Goal: Task Accomplishment & Management: Manage account settings

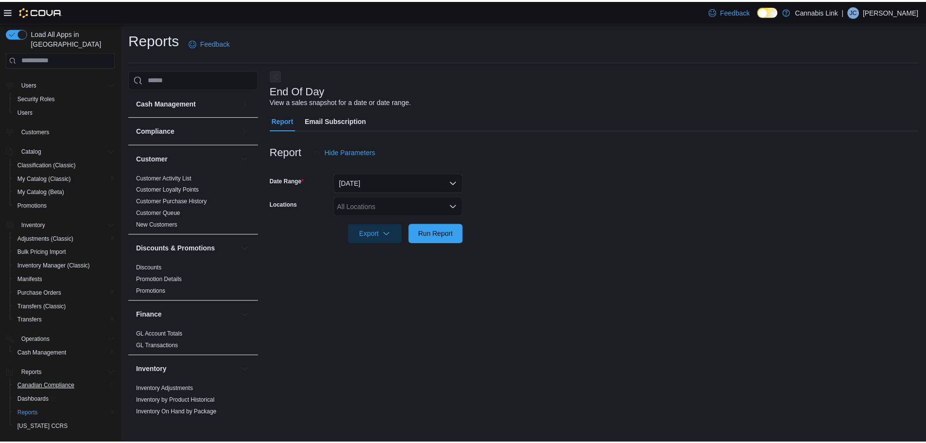
scroll to position [97, 0]
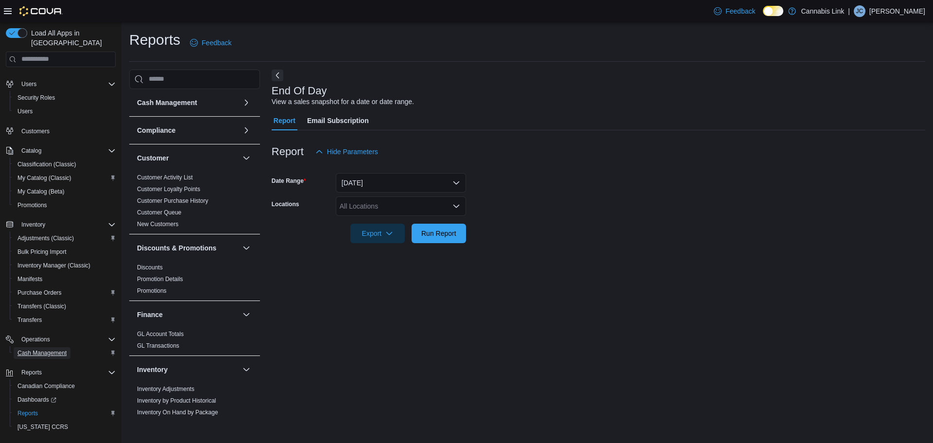
click at [68, 347] on link "Cash Management" at bounding box center [42, 353] width 57 height 12
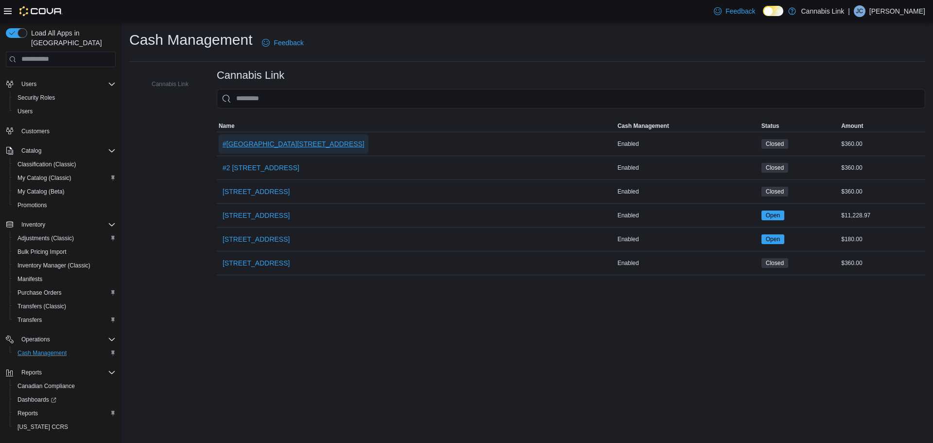
click at [304, 145] on span "#[GEOGRAPHIC_DATA][STREET_ADDRESS]" at bounding box center [294, 144] width 142 height 10
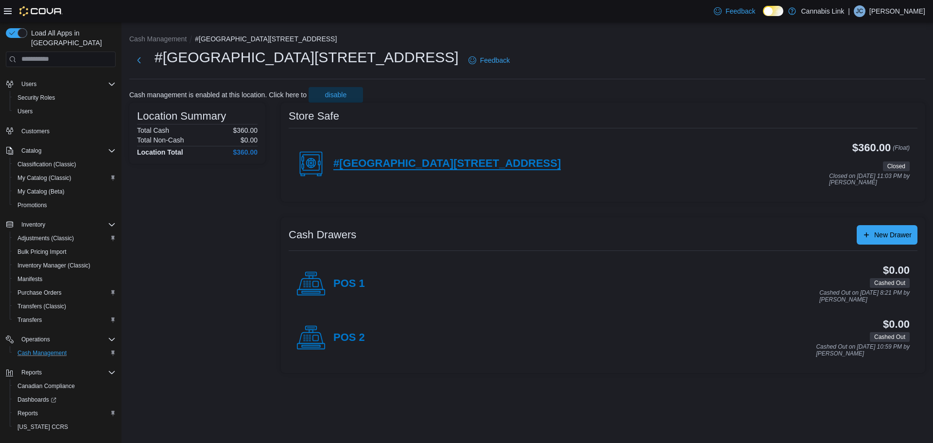
click at [411, 161] on h4 "#[GEOGRAPHIC_DATA][STREET_ADDRESS]" at bounding box center [446, 163] width 227 height 13
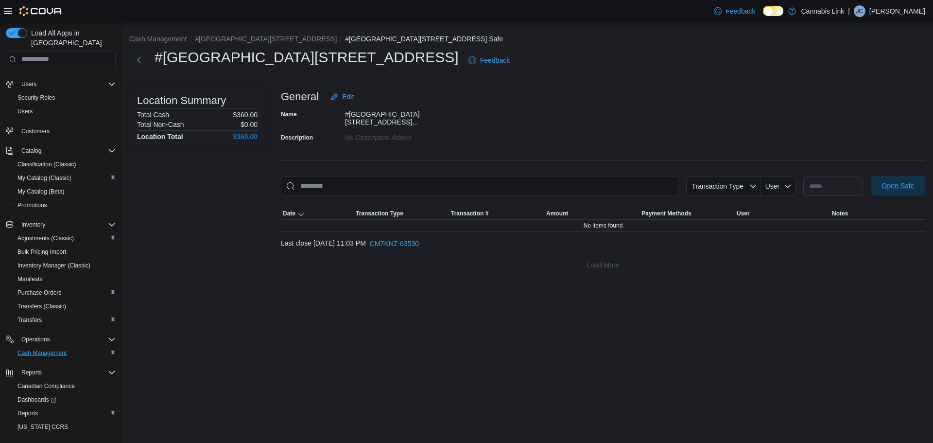
click at [892, 184] on span "Open Safe" at bounding box center [898, 186] width 33 height 10
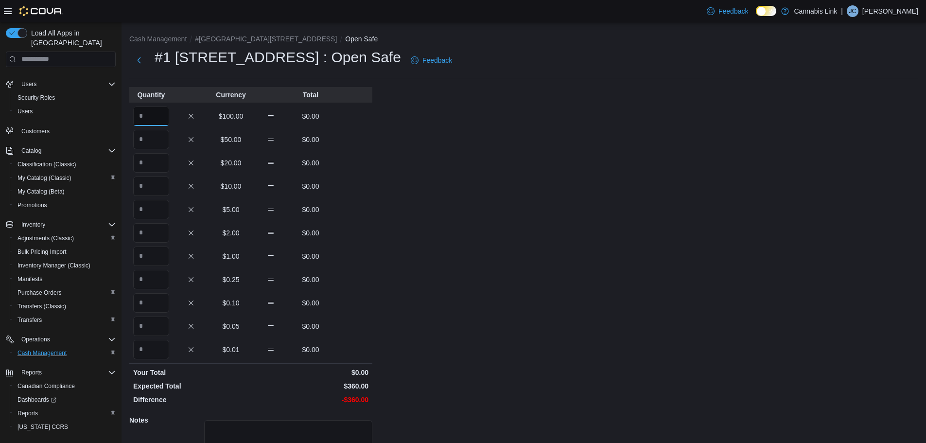
click at [151, 118] on input "Quantity" at bounding box center [151, 115] width 36 height 19
type input "*"
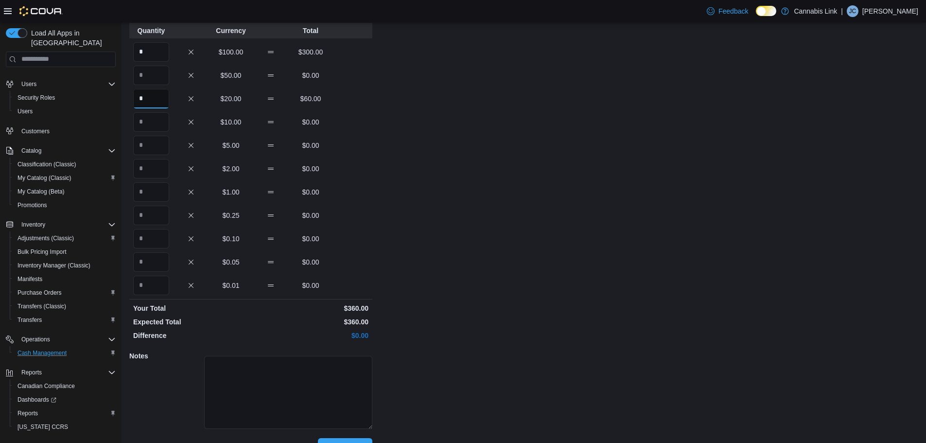
scroll to position [87, 0]
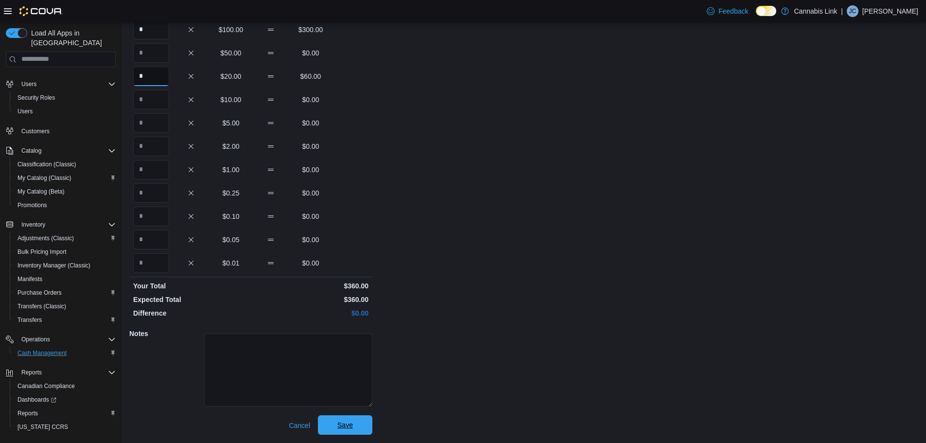
type input "*"
click at [344, 424] on span "Save" at bounding box center [345, 425] width 16 height 10
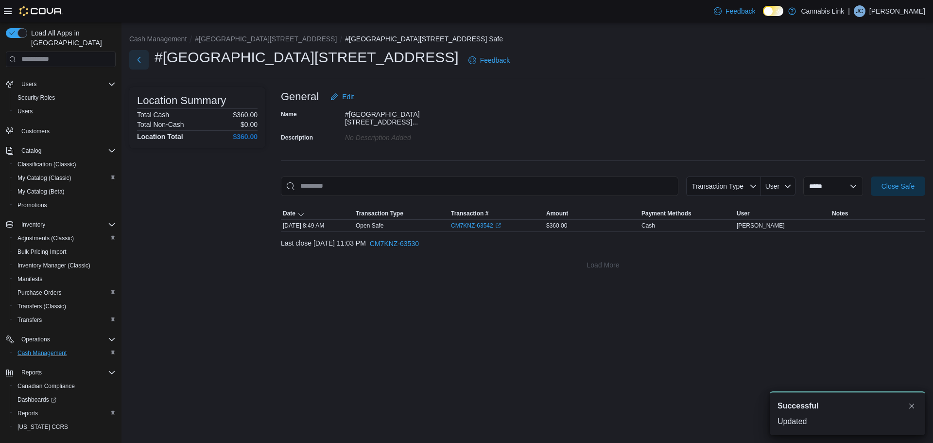
click at [140, 59] on button "Next" at bounding box center [138, 59] width 19 height 19
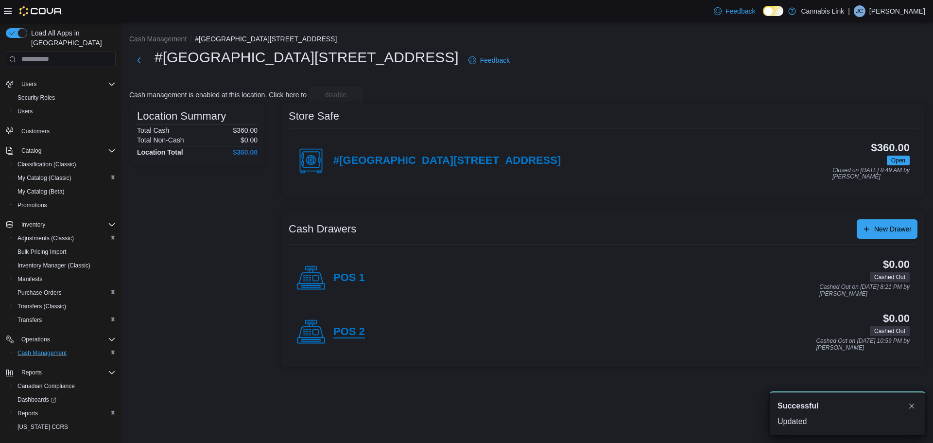
click at [358, 337] on h4 "POS 2" at bounding box center [349, 332] width 32 height 13
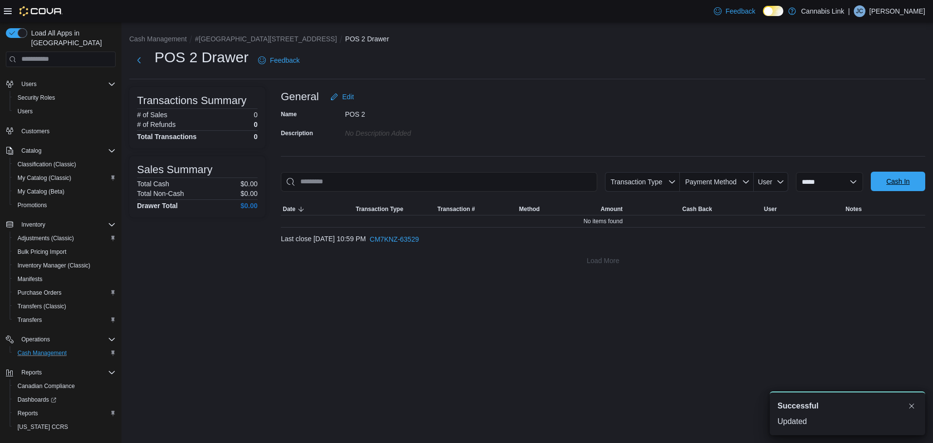
click at [906, 181] on span "Cash In" at bounding box center [898, 181] width 23 height 10
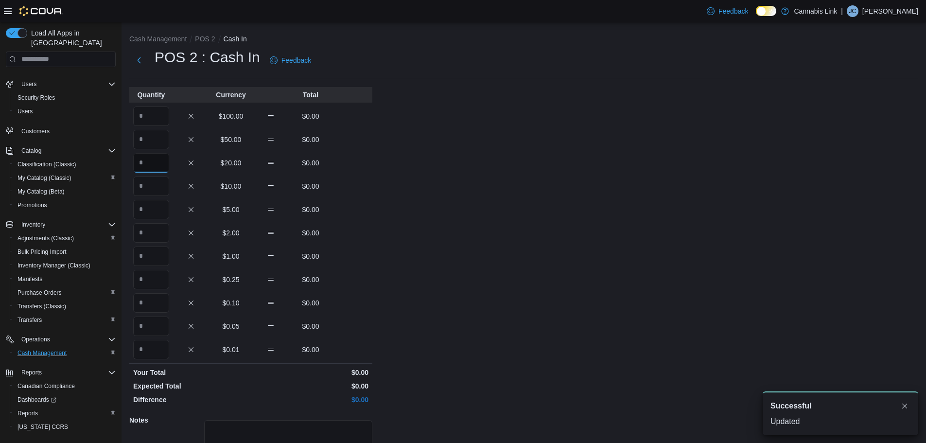
click at [148, 161] on input "Quantity" at bounding box center [151, 162] width 36 height 19
type input "*"
type input "**"
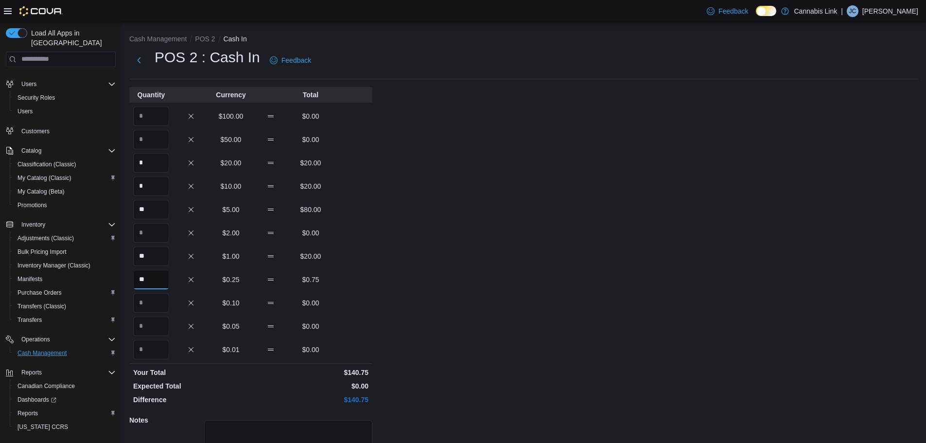
type input "**"
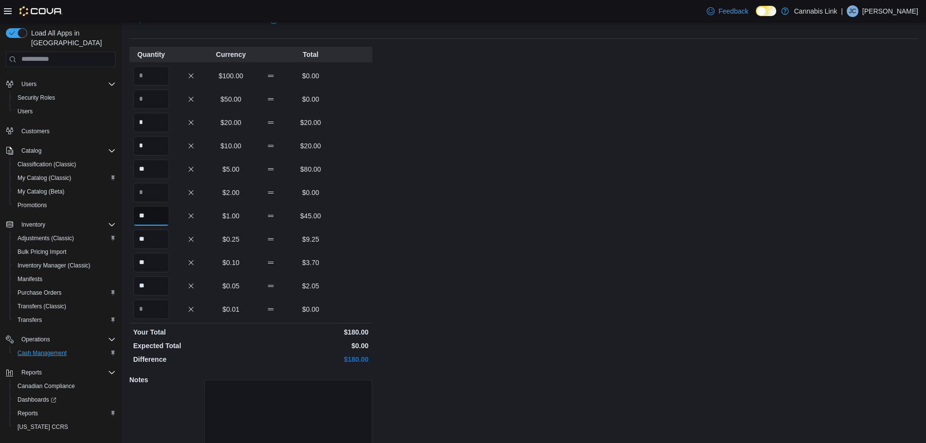
scroll to position [87, 0]
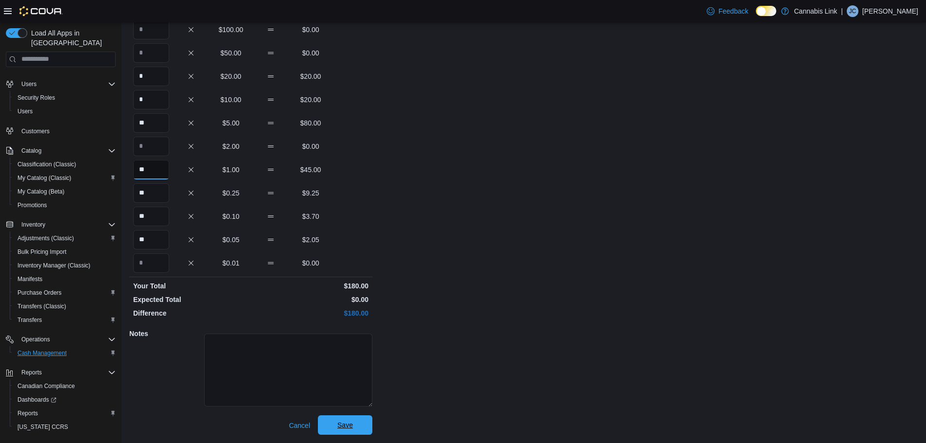
type input "**"
click at [360, 431] on span "Save" at bounding box center [345, 424] width 43 height 19
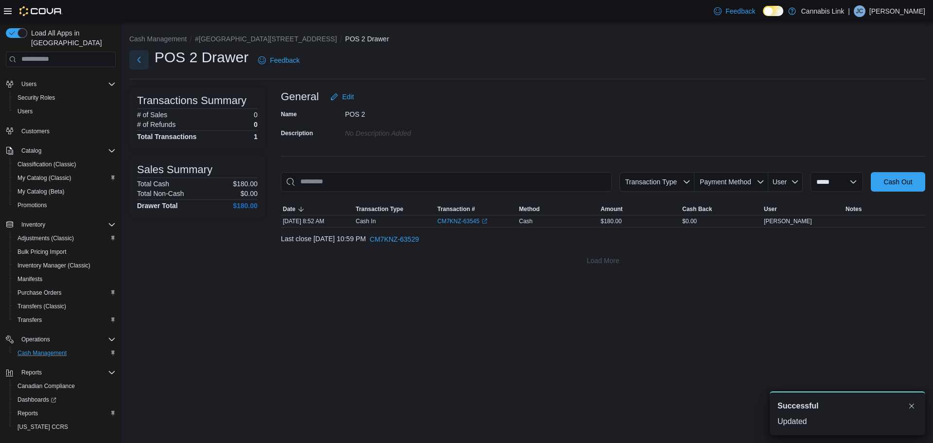
click at [145, 61] on button "Next" at bounding box center [138, 59] width 19 height 19
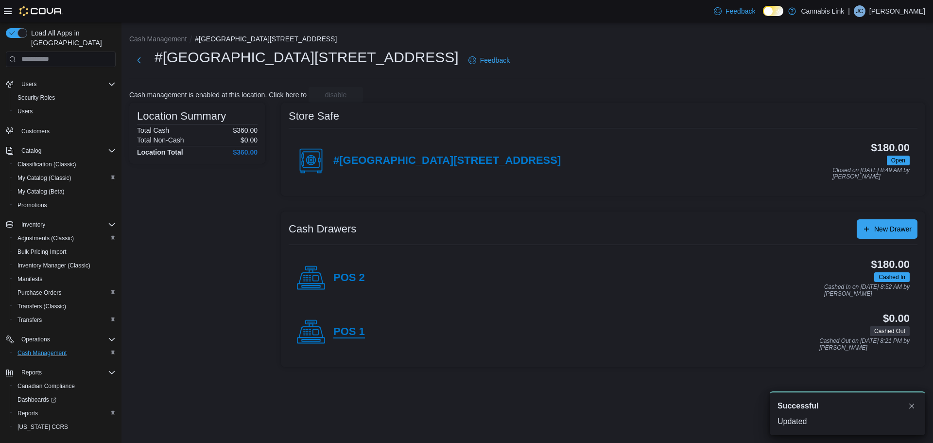
click at [354, 332] on h4 "POS 1" at bounding box center [349, 332] width 32 height 13
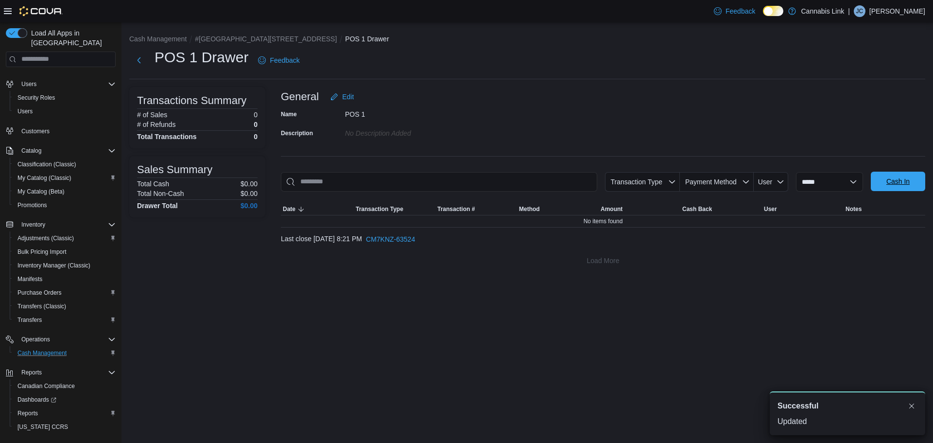
click at [921, 181] on button "Cash In" at bounding box center [898, 181] width 54 height 19
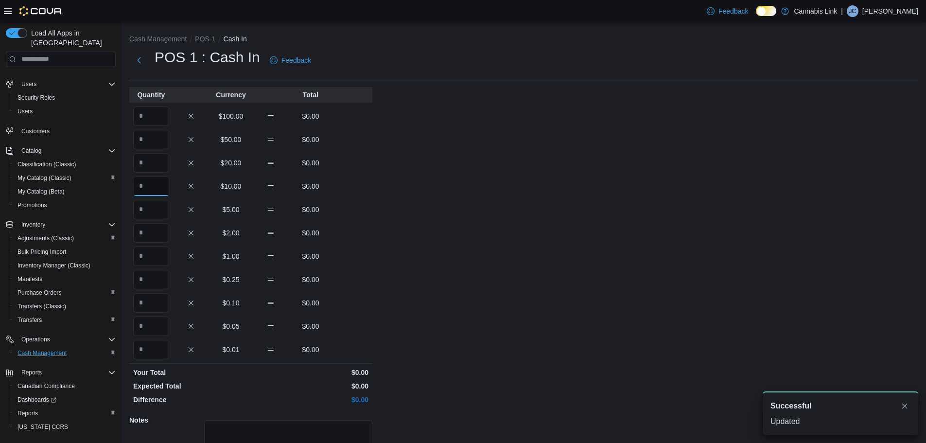
click at [166, 184] on input "Quantity" at bounding box center [151, 185] width 36 height 19
type input "*"
type input "**"
type input "*"
type input "**"
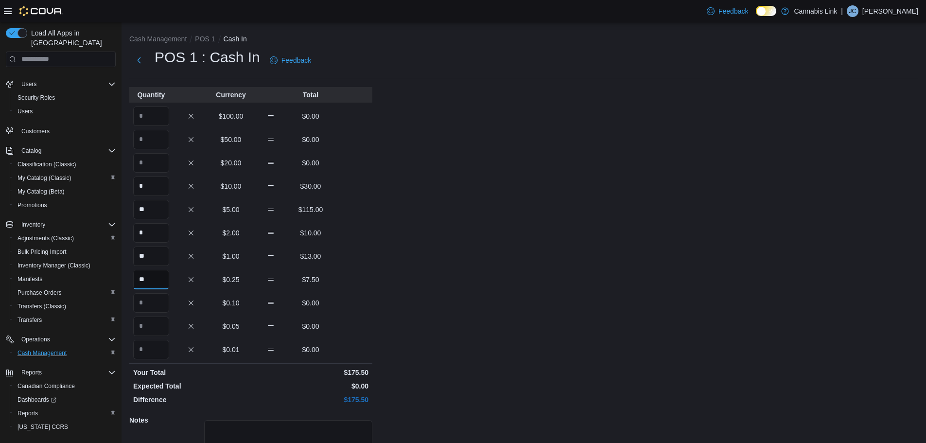
type input "**"
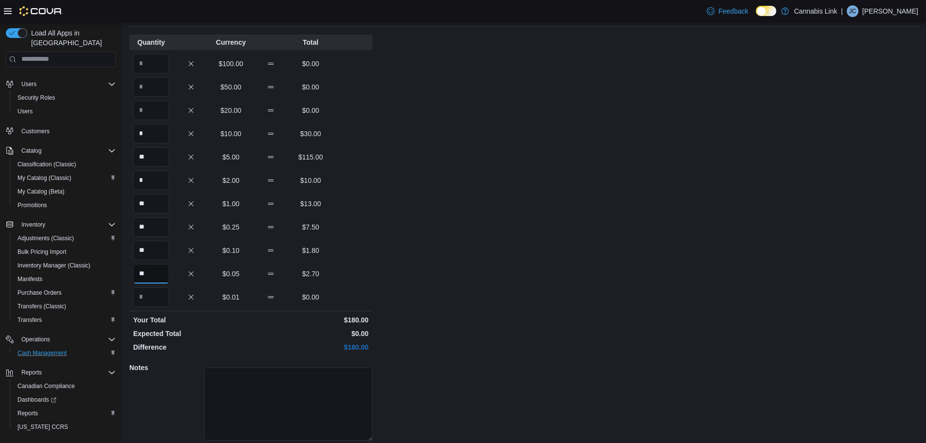
scroll to position [87, 0]
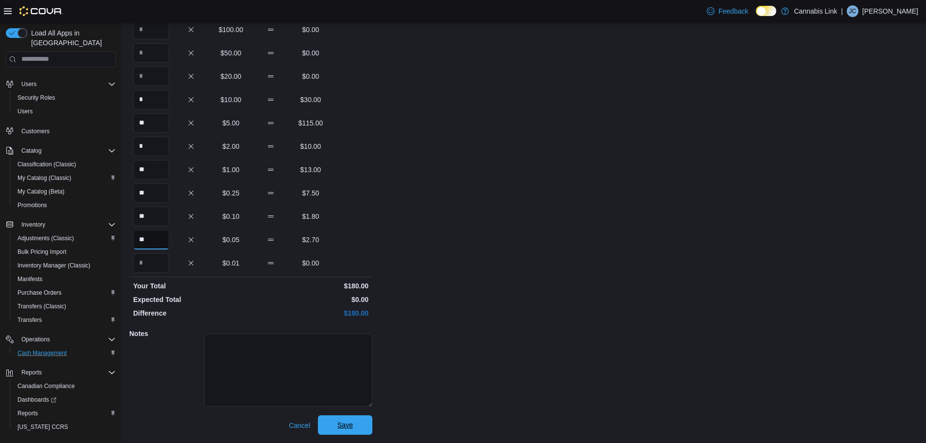
type input "**"
click at [353, 422] on span "Save" at bounding box center [345, 424] width 43 height 19
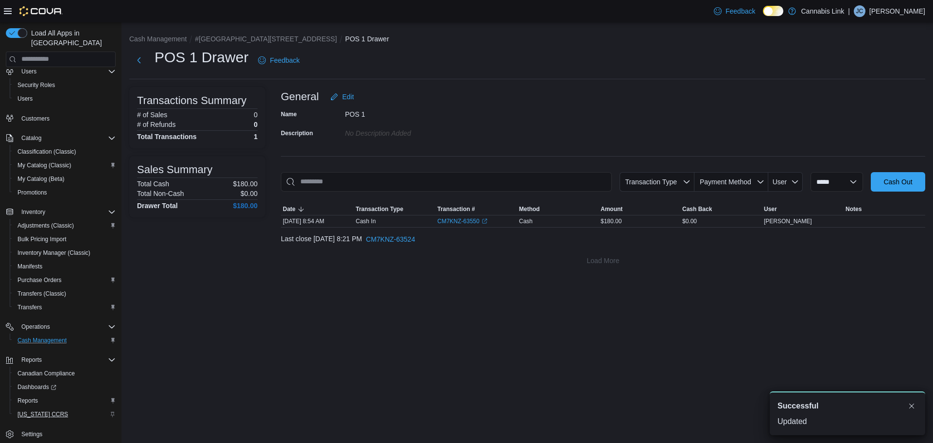
scroll to position [113, 0]
click at [40, 392] on link "Reports" at bounding box center [28, 397] width 28 height 12
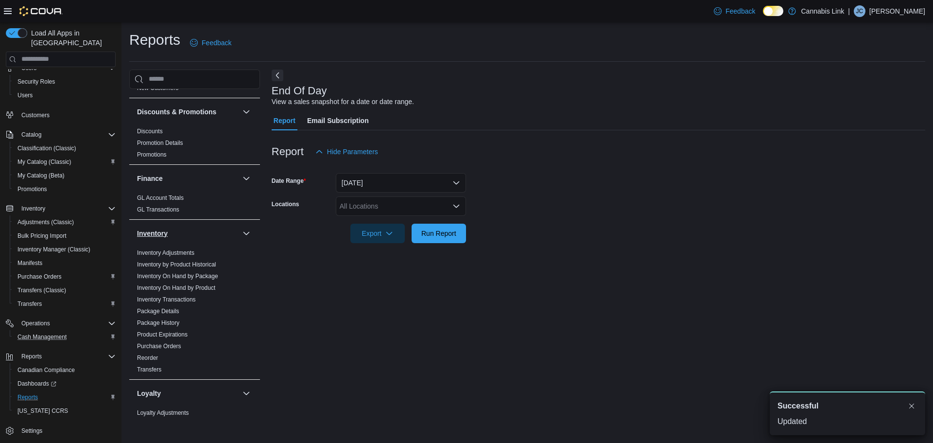
scroll to position [146, 0]
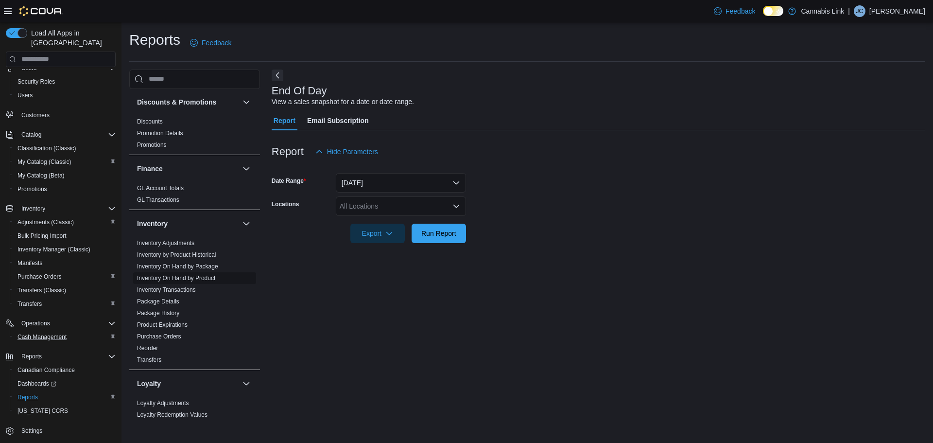
click at [192, 279] on link "Inventory On Hand by Product" at bounding box center [176, 278] width 78 height 7
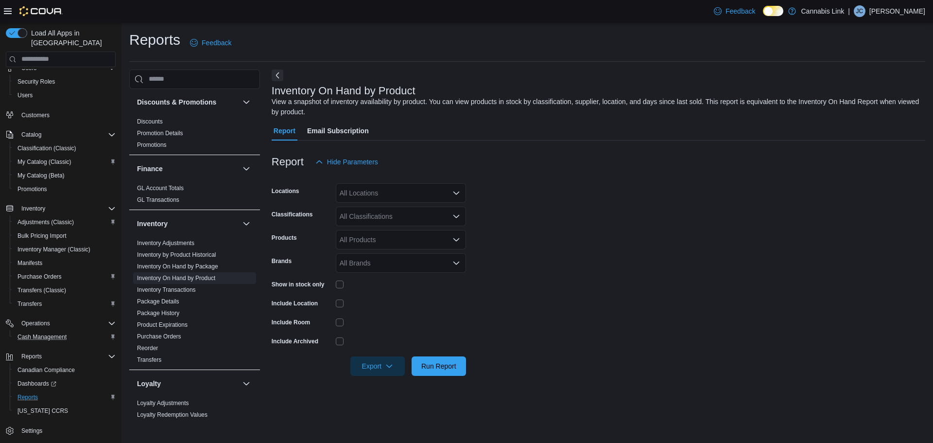
click at [401, 191] on div "All Locations" at bounding box center [401, 192] width 130 height 19
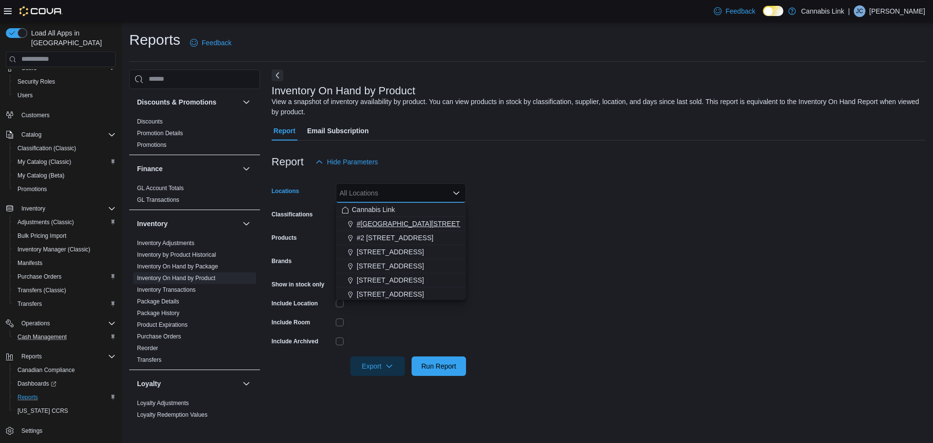
click at [417, 220] on span "#[GEOGRAPHIC_DATA][STREET_ADDRESS]" at bounding box center [428, 224] width 142 height 10
click at [532, 246] on form "Locations #[GEOGRAPHIC_DATA][STREET_ADDRESS]. Selected. [STREET_ADDRESS]. Press…" at bounding box center [599, 274] width 654 height 204
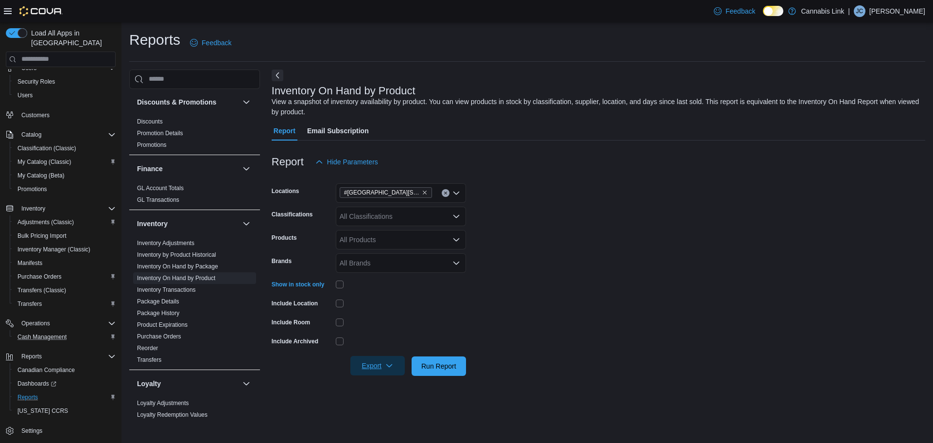
click at [382, 362] on span "Export" at bounding box center [377, 365] width 43 height 19
click at [382, 304] on span "Export to Excel" at bounding box center [379, 308] width 44 height 8
